Goal: Task Accomplishment & Management: Manage account settings

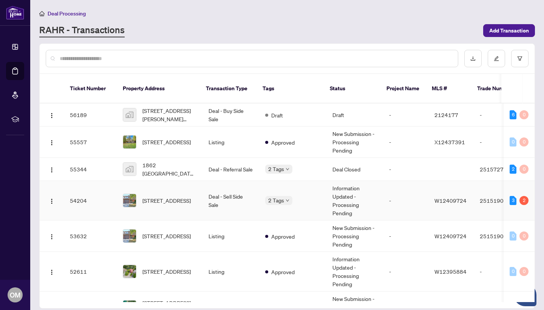
click at [186, 111] on span "[STREET_ADDRESS]" at bounding box center [166, 200] width 48 height 8
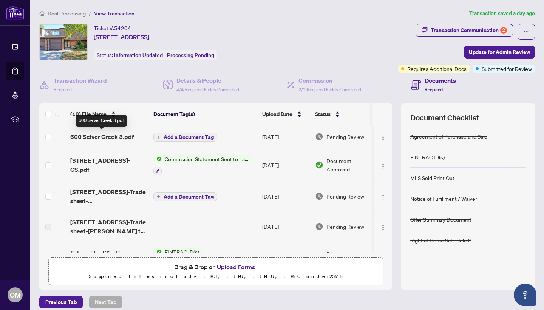
click at [122, 111] on span "600 Selver Creek 3.pdf" at bounding box center [101, 136] width 63 height 9
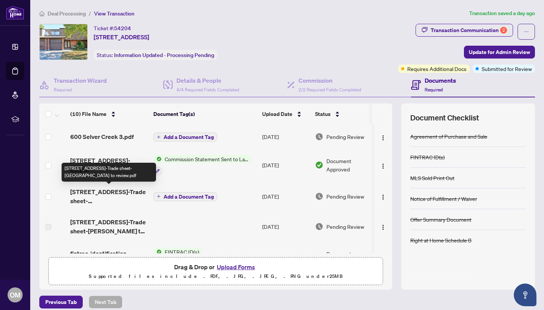
click at [118, 111] on span "[STREET_ADDRESS]-Trade sheet-[GEOGRAPHIC_DATA] to review.pdf" at bounding box center [108, 196] width 77 height 18
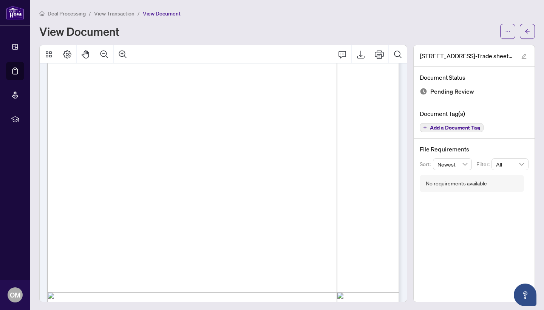
scroll to position [69, 0]
